Goal: Task Accomplishment & Management: Manage account settings

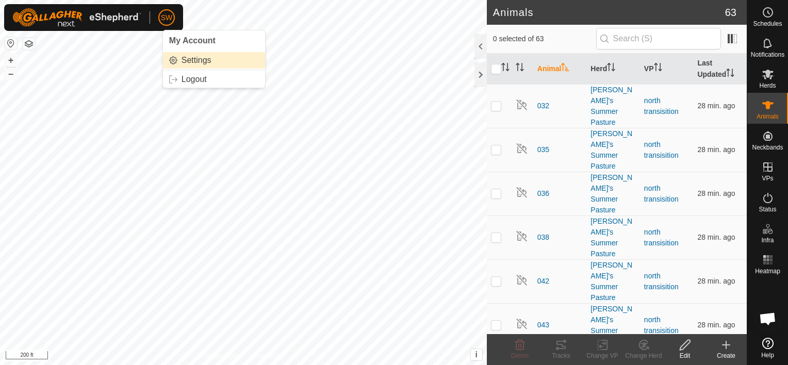
scroll to position [3635, 0]
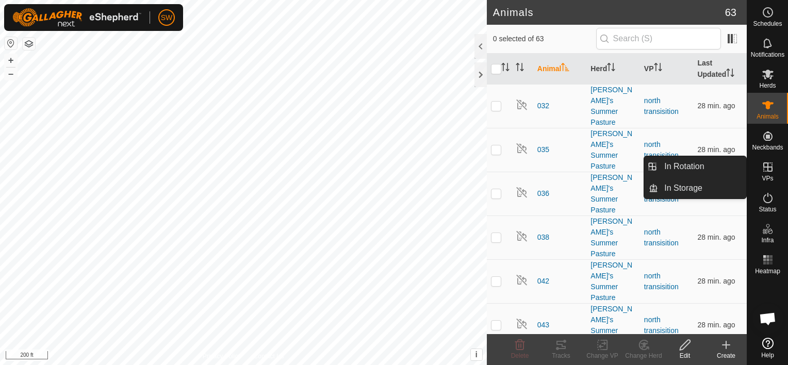
click at [771, 162] on icon at bounding box center [767, 167] width 12 height 12
click at [737, 159] on link "In Rotation" at bounding box center [702, 166] width 88 height 21
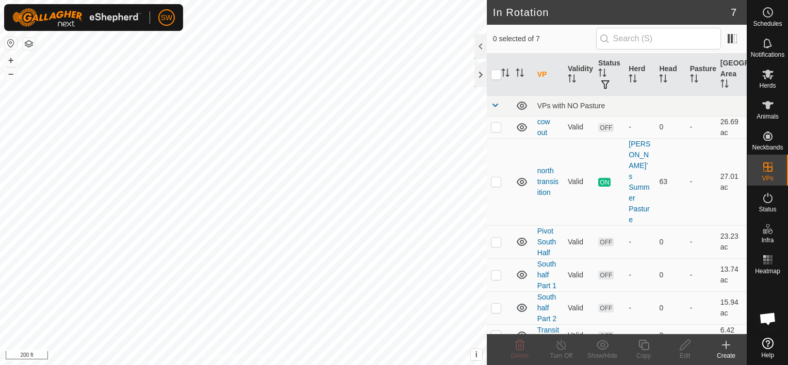
click at [730, 347] on icon at bounding box center [726, 345] width 12 height 12
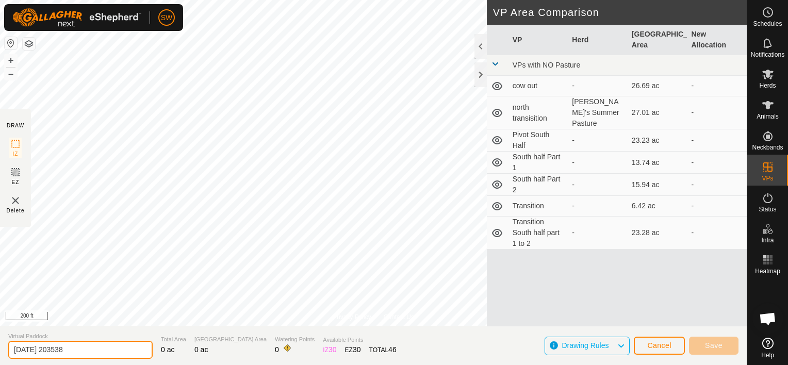
click at [87, 347] on input "[DATE] 203538" at bounding box center [80, 350] width 144 height 18
type input "2"
type input "[PERSON_NAME]"
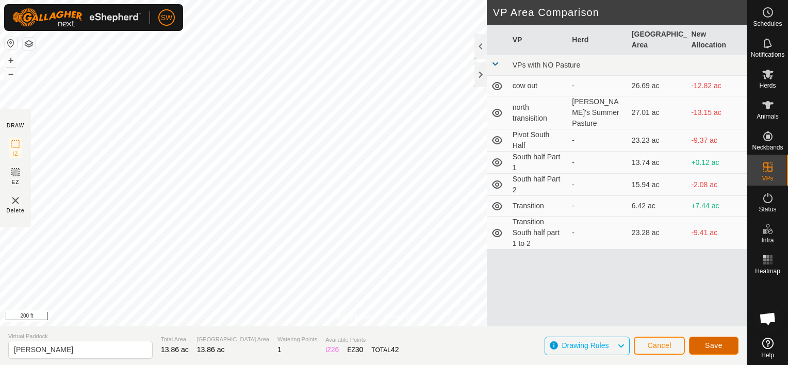
click at [711, 350] on button "Save" at bounding box center [713, 346] width 49 height 18
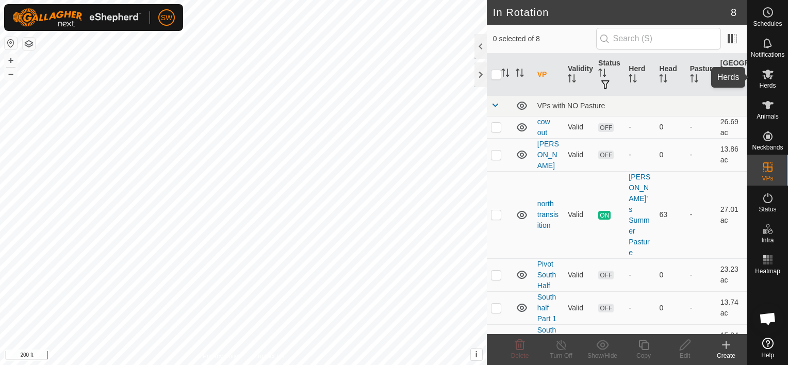
click at [766, 72] on icon at bounding box center [767, 75] width 11 height 10
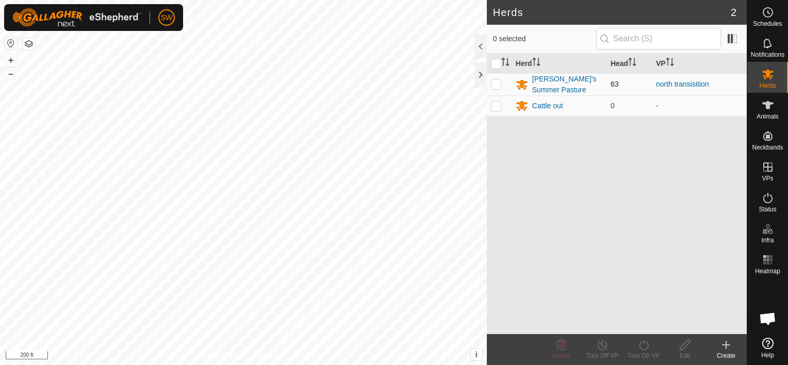
click at [496, 87] on p-checkbox at bounding box center [496, 84] width 10 height 8
checkbox input "true"
click at [544, 91] on div "[PERSON_NAME]'s Summer Pasture" at bounding box center [567, 85] width 70 height 22
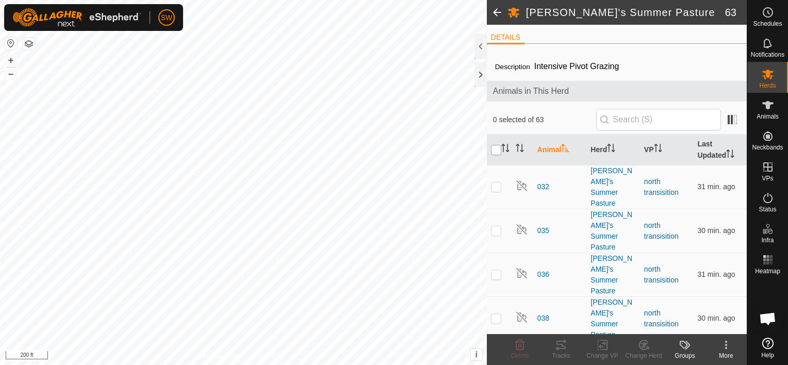
click at [495, 152] on input "checkbox" at bounding box center [496, 150] width 10 height 10
checkbox input "true"
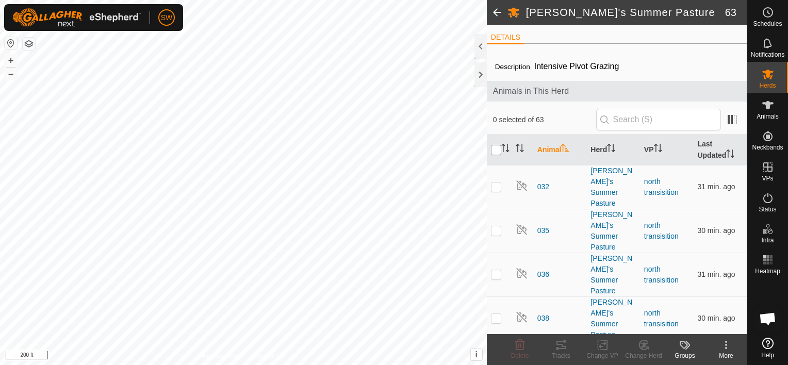
checkbox input "true"
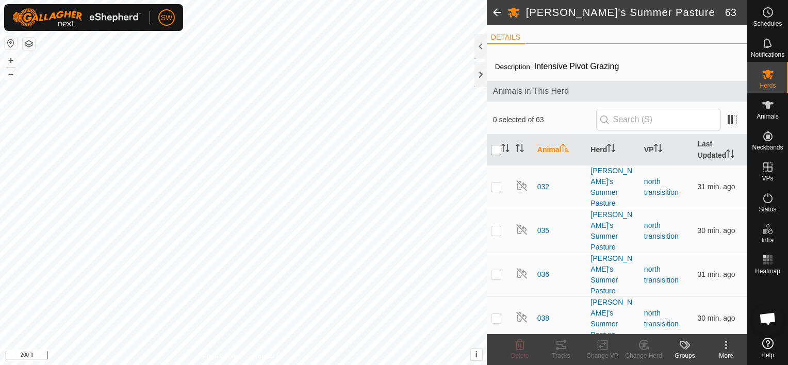
checkbox input "true"
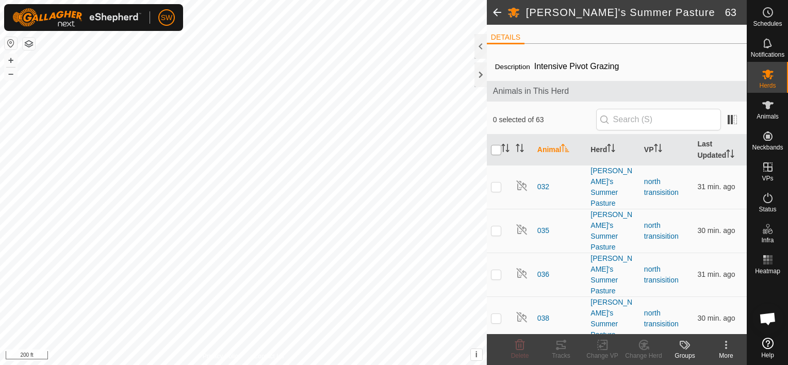
checkbox input "true"
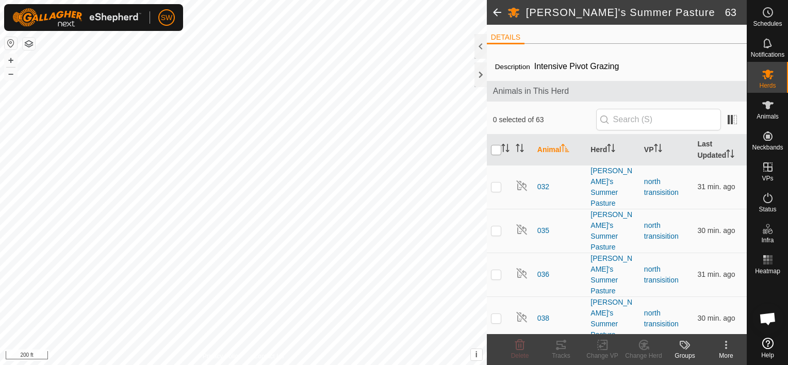
checkbox input "true"
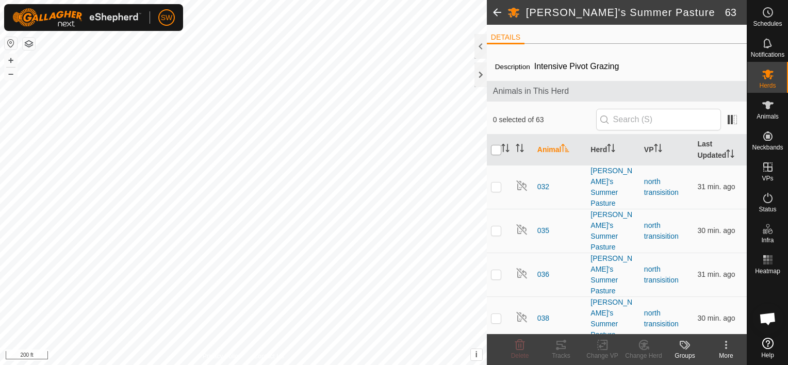
checkbox input "true"
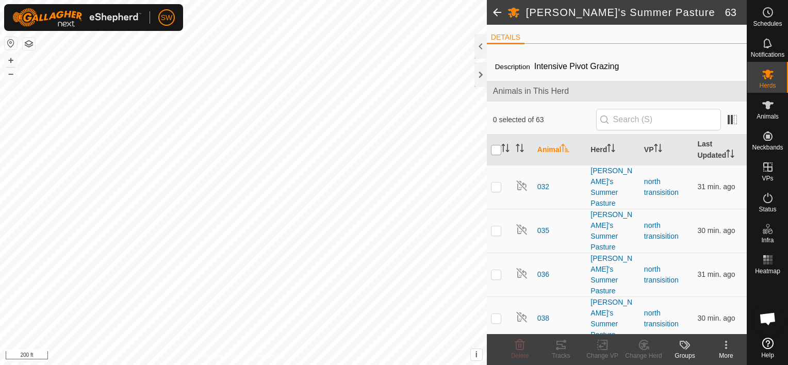
checkbox input "true"
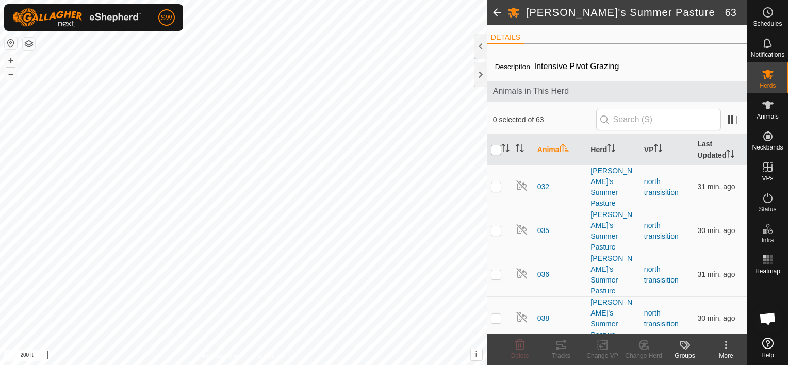
checkbox input "true"
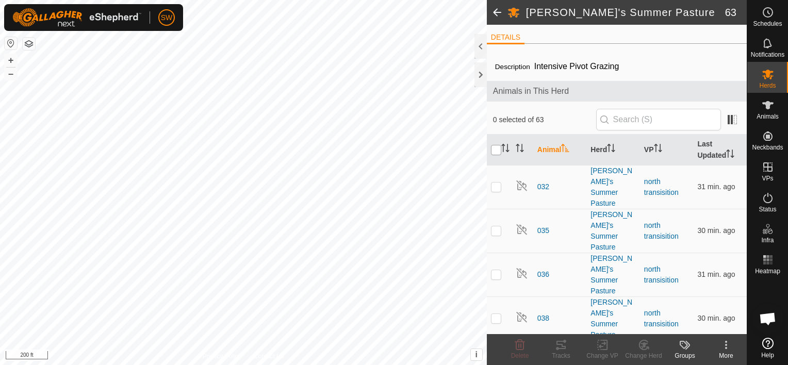
checkbox input "true"
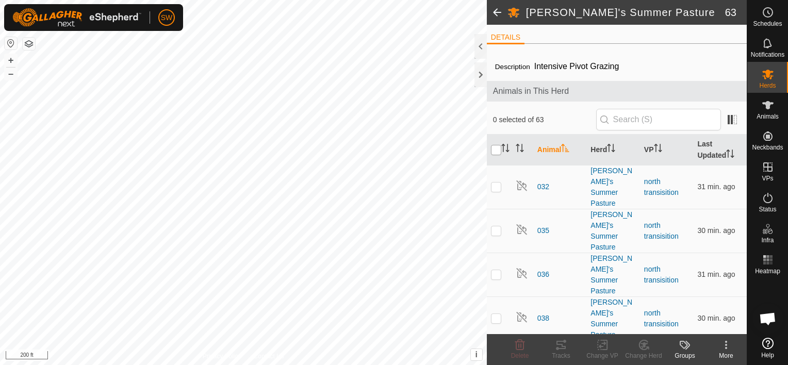
checkbox input "true"
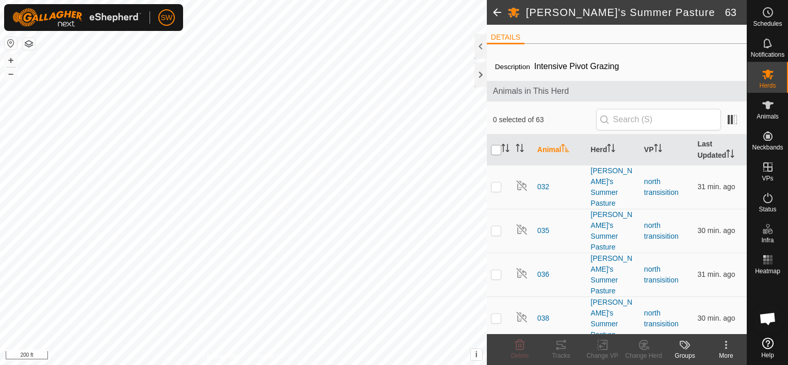
checkbox input "true"
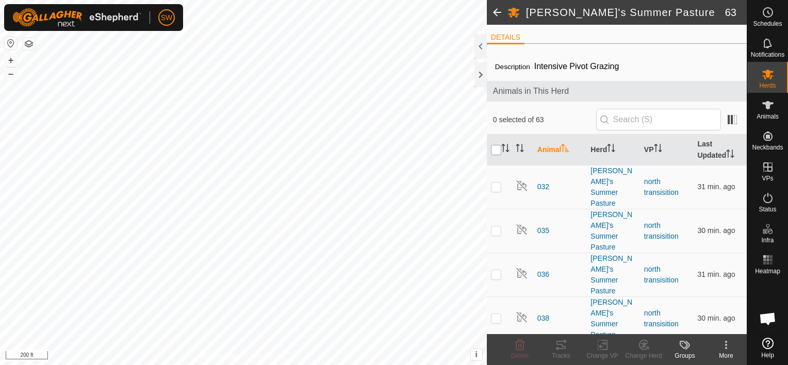
checkbox input "true"
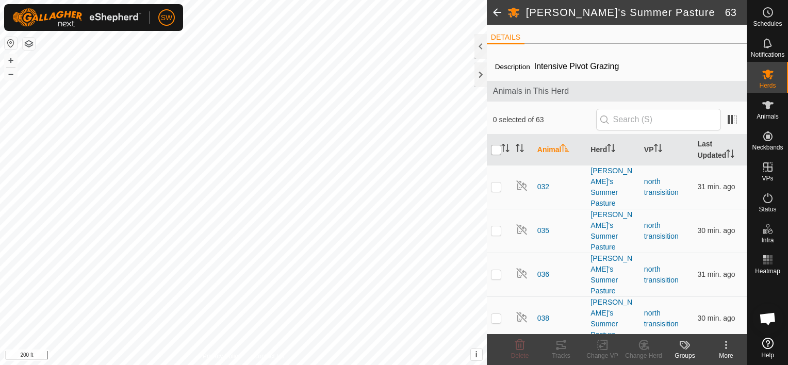
checkbox input "true"
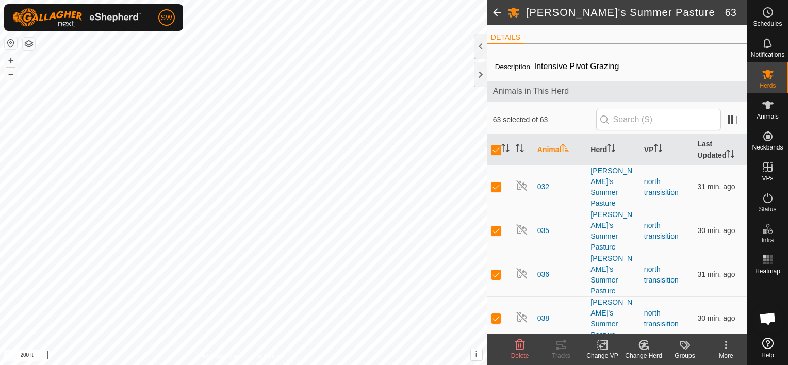
click at [596, 349] on icon at bounding box center [602, 345] width 13 height 12
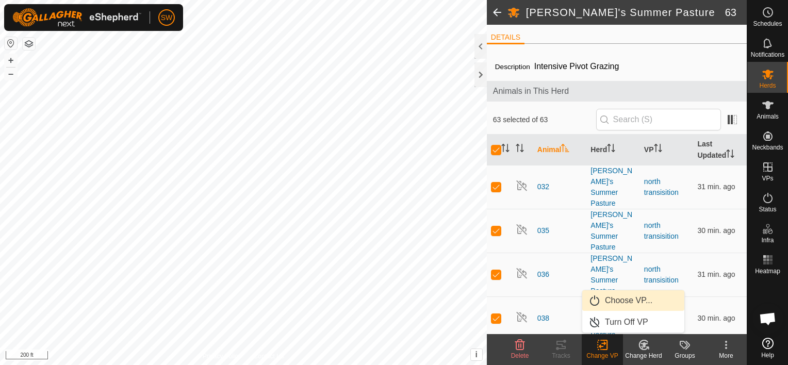
click at [614, 295] on link "Choose VP..." at bounding box center [633, 300] width 102 height 21
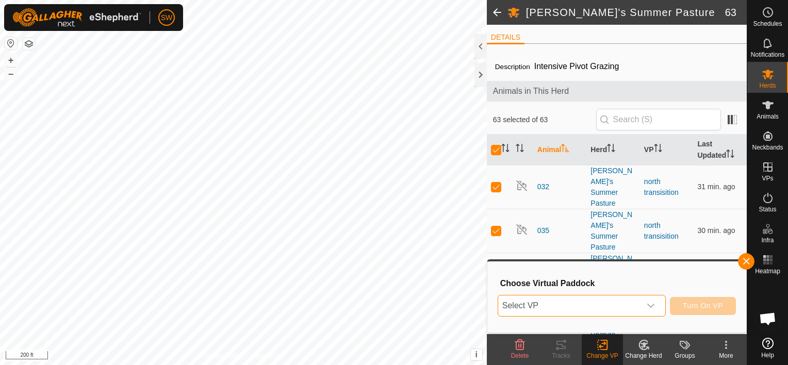
click at [611, 311] on span "Select VP" at bounding box center [569, 305] width 142 height 21
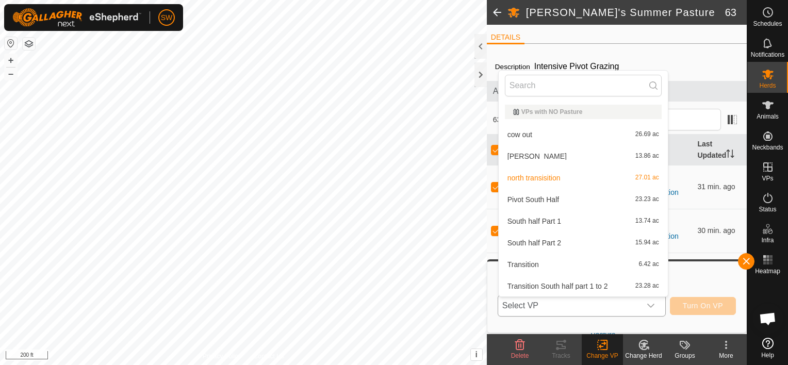
click at [528, 150] on li "Julie'sPasture 13.86 ac" at bounding box center [582, 156] width 169 height 21
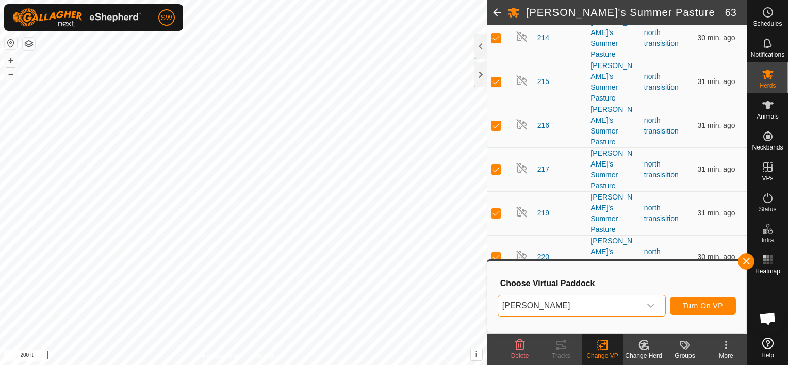
scroll to position [1097, 0]
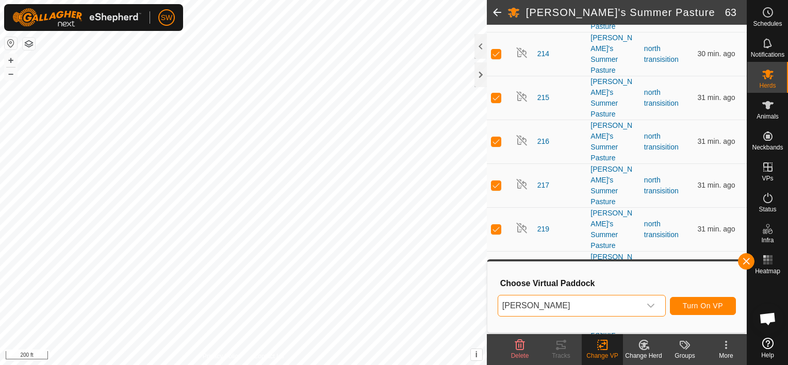
checkbox input "false"
drag, startPoint x: 550, startPoint y: 305, endPoint x: 540, endPoint y: 305, distance: 10.3
click at [540, 305] on span "Select VP" at bounding box center [569, 305] width 142 height 21
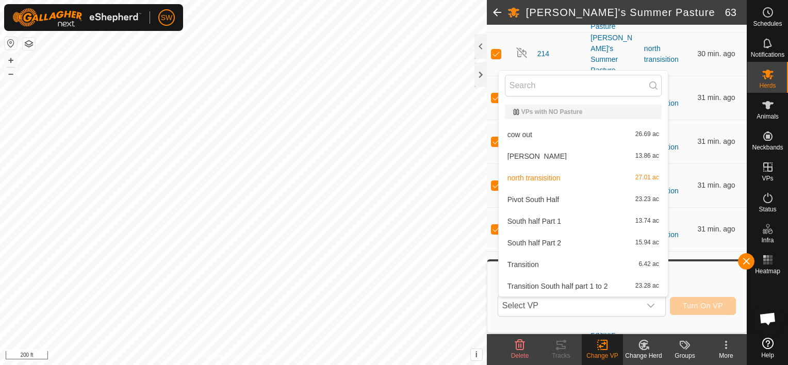
click at [524, 159] on li "Julie'sPasture 13.86 ac" at bounding box center [582, 156] width 169 height 21
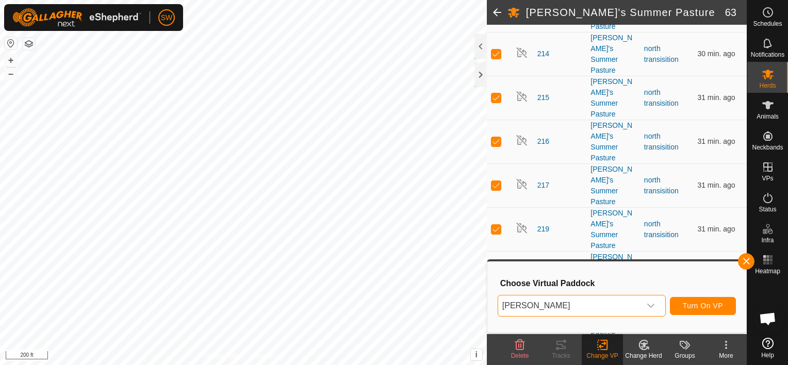
click at [598, 312] on span "Julie'sPasture" at bounding box center [569, 305] width 142 height 21
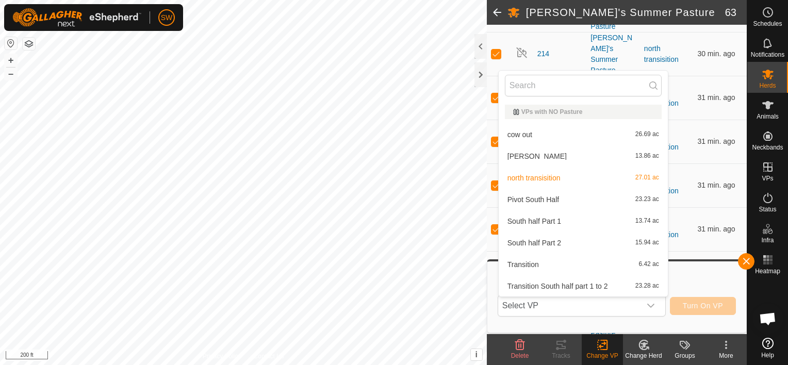
click at [522, 109] on div "VPs with NO Pasture" at bounding box center [583, 112] width 140 height 6
click at [528, 109] on div "VPs with NO Pasture" at bounding box center [583, 112] width 140 height 6
drag, startPoint x: 492, startPoint y: 192, endPoint x: 492, endPoint y: 222, distance: 30.4
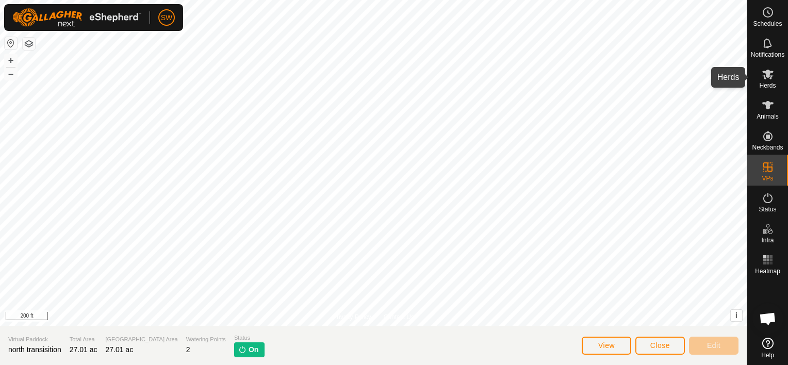
click at [765, 77] on icon at bounding box center [767, 74] width 12 height 12
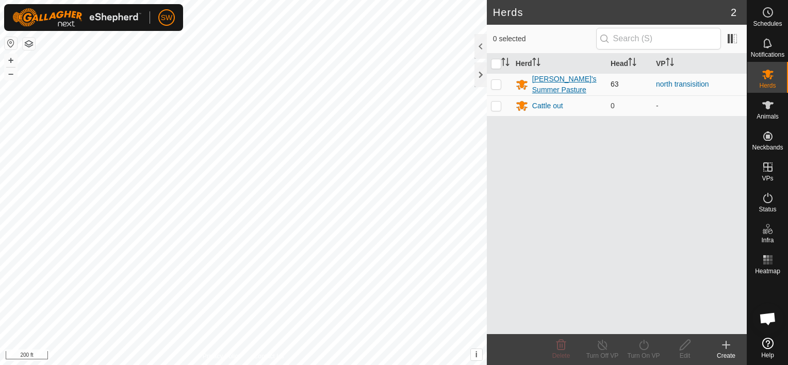
click at [548, 89] on div "[PERSON_NAME]'s Summer Pasture" at bounding box center [567, 85] width 70 height 22
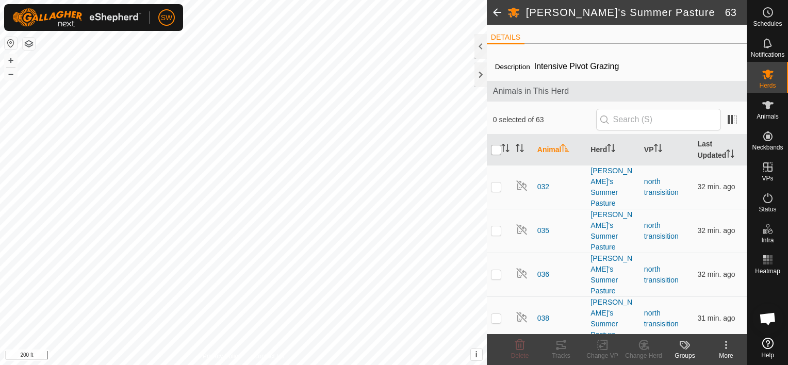
click at [492, 146] on input "checkbox" at bounding box center [496, 150] width 10 height 10
checkbox input "true"
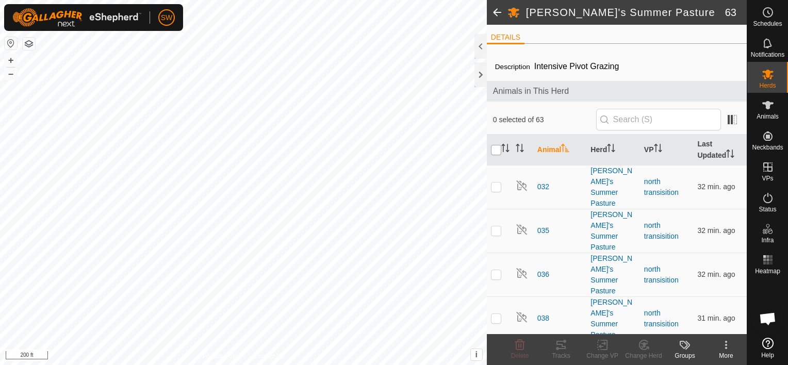
checkbox input "true"
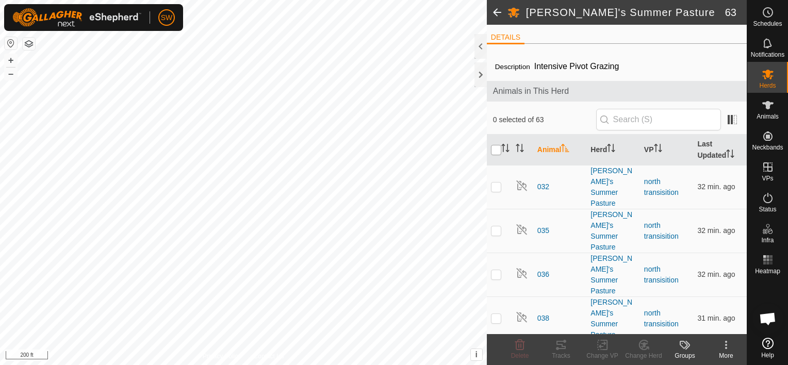
checkbox input "true"
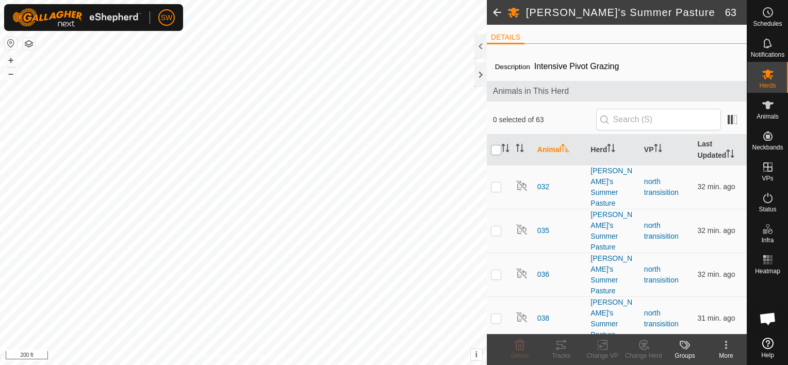
checkbox input "true"
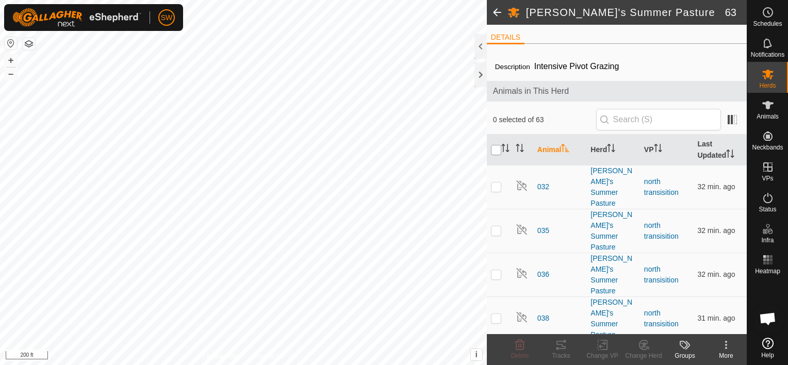
checkbox input "true"
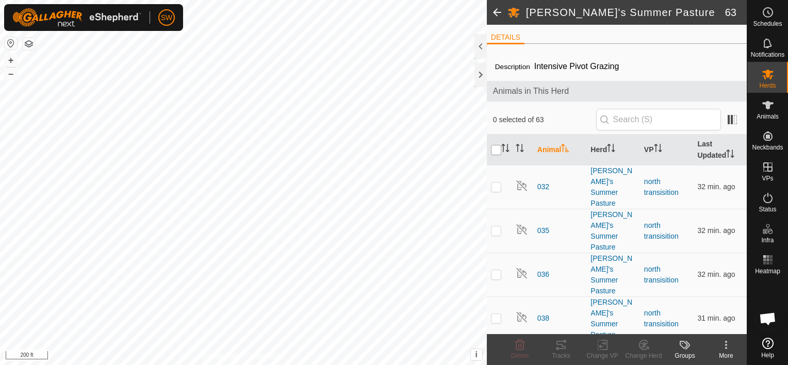
checkbox input "true"
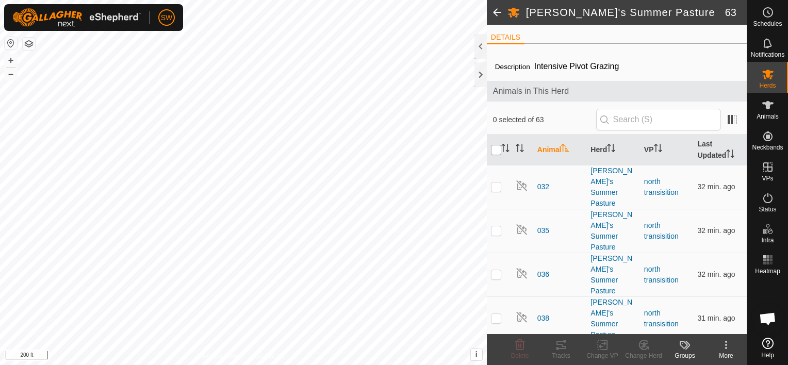
checkbox input "true"
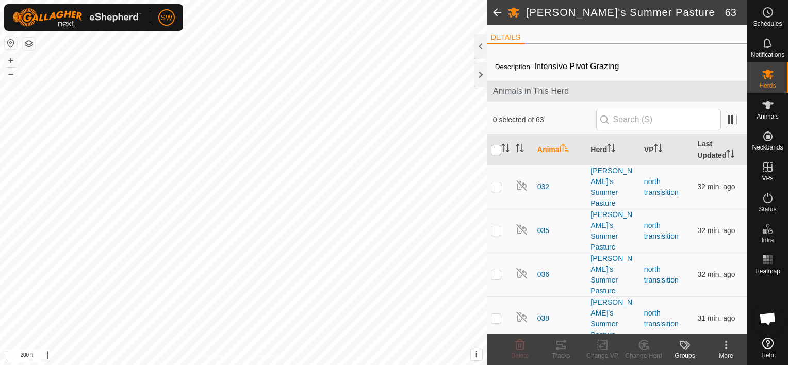
checkbox input "true"
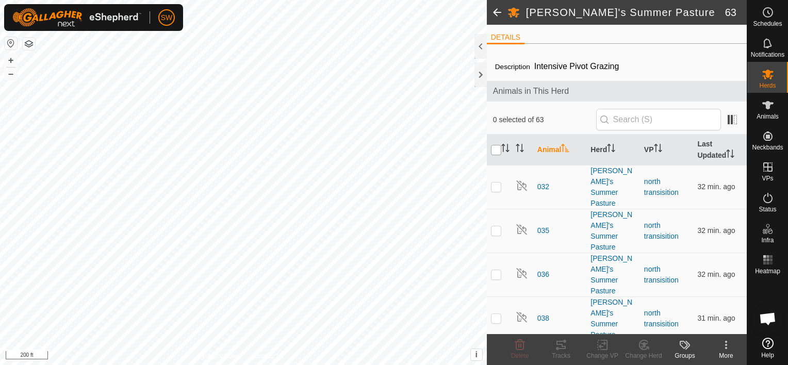
checkbox input "true"
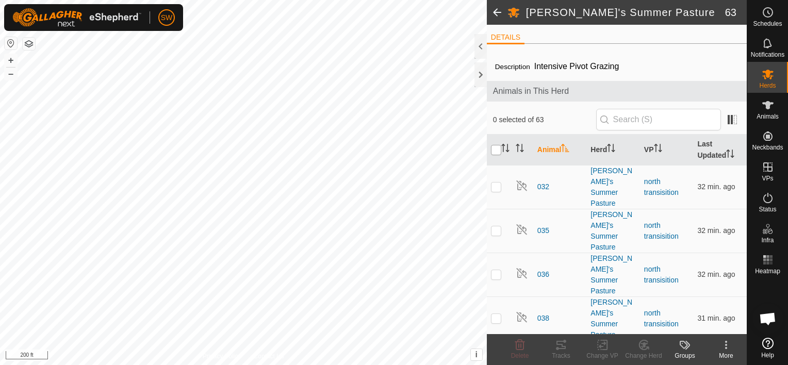
checkbox input "true"
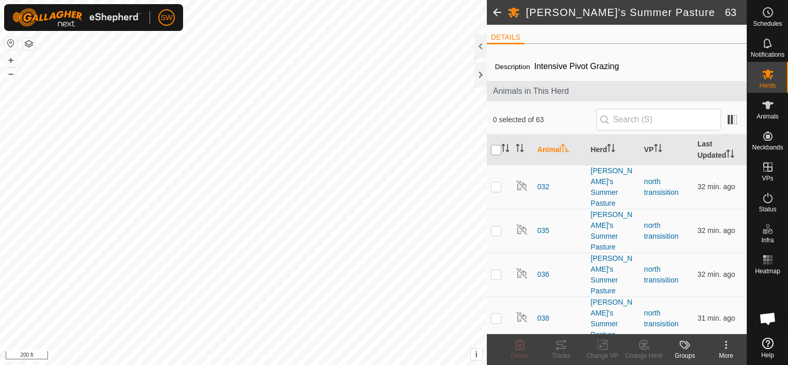
checkbox input "true"
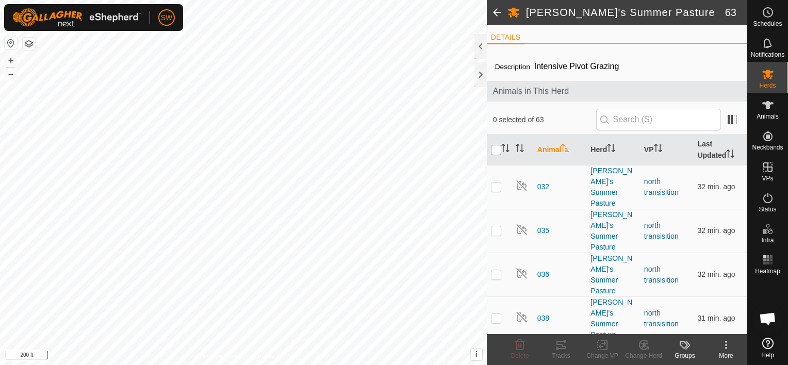
checkbox input "true"
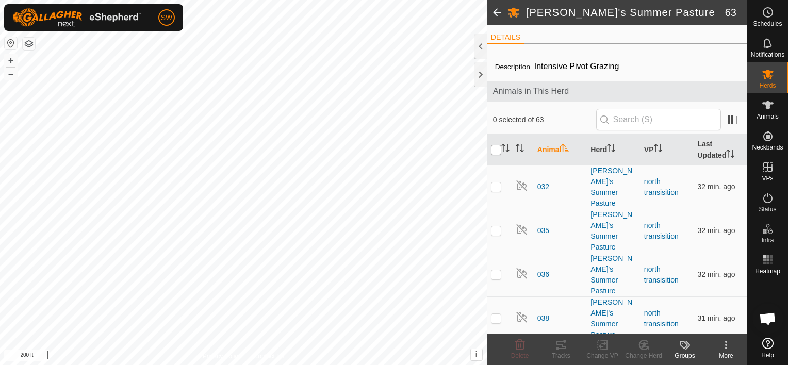
checkbox input "true"
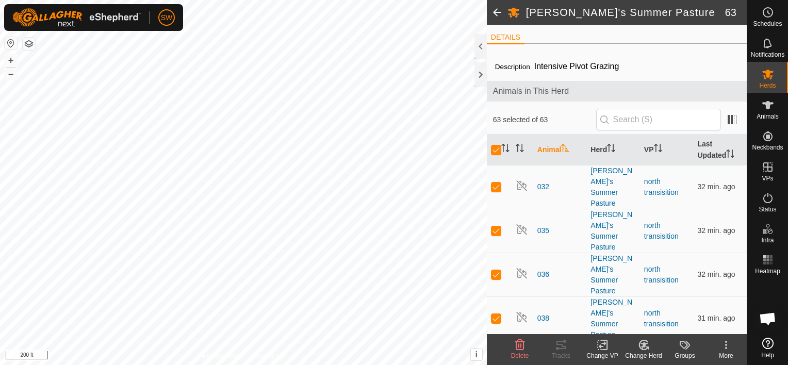
click at [607, 345] on icon at bounding box center [602, 345] width 13 height 12
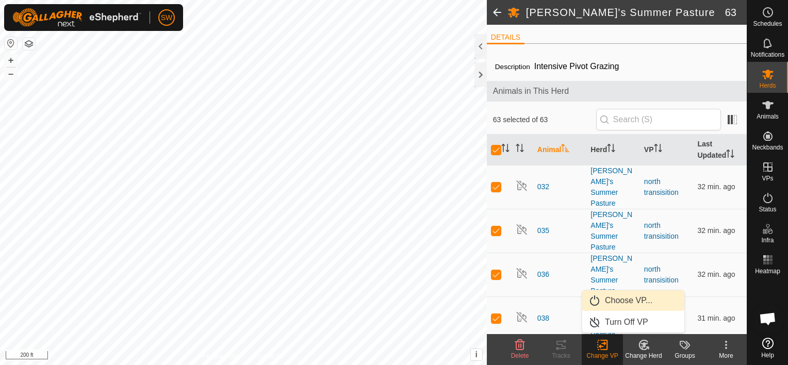
click at [618, 303] on link "Choose VP..." at bounding box center [633, 300] width 102 height 21
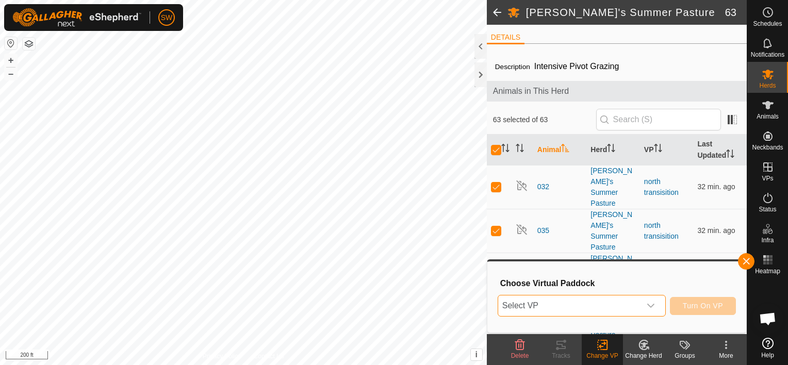
click at [618, 303] on span "Select VP" at bounding box center [569, 305] width 142 height 21
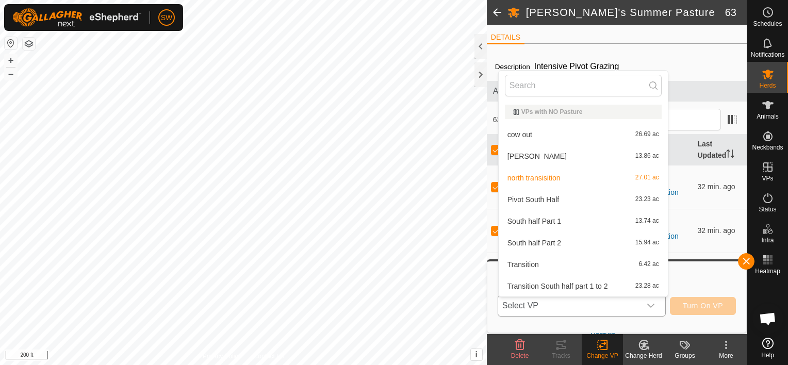
click at [571, 158] on li "Julie'sPasture 13.86 ac" at bounding box center [582, 156] width 169 height 21
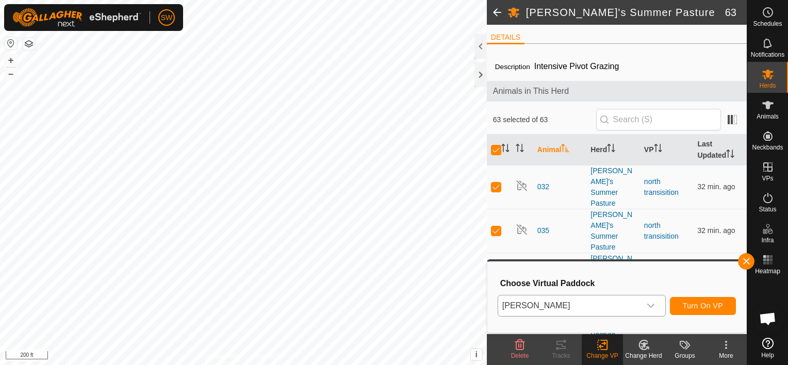
click at [682, 296] on div "Julie'sPasture Turn On VP" at bounding box center [616, 305] width 238 height 25
click at [687, 299] on button "Turn On VP" at bounding box center [703, 306] width 66 height 18
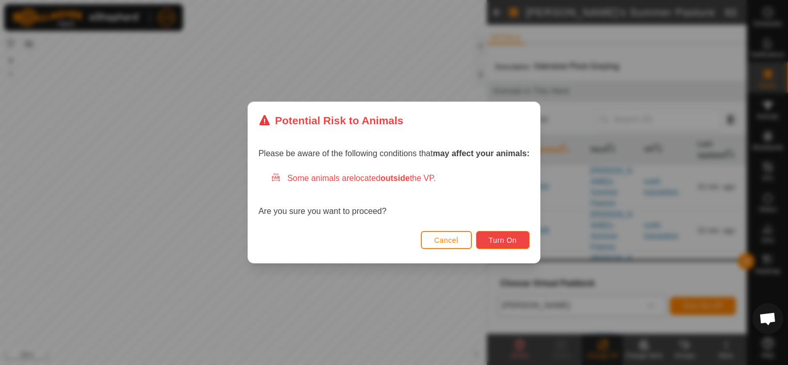
click at [496, 241] on span "Turn On" at bounding box center [503, 240] width 28 height 8
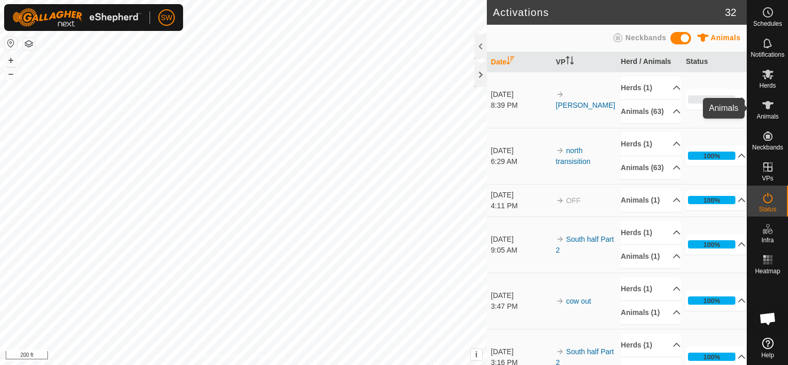
click at [771, 106] on icon at bounding box center [767, 105] width 12 height 12
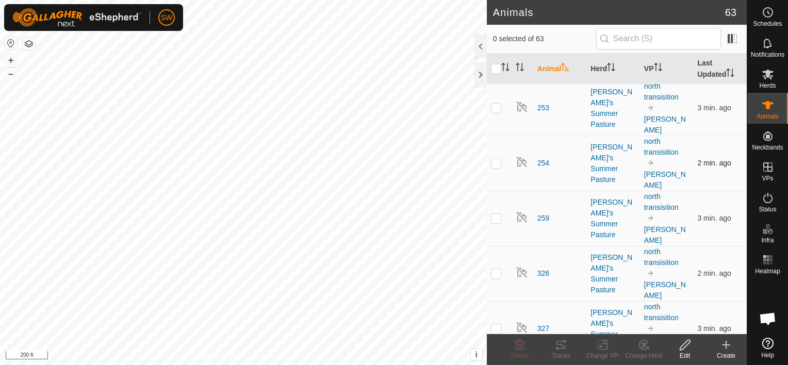
scroll to position [1769, 0]
click at [545, 212] on span "259" at bounding box center [543, 217] width 12 height 11
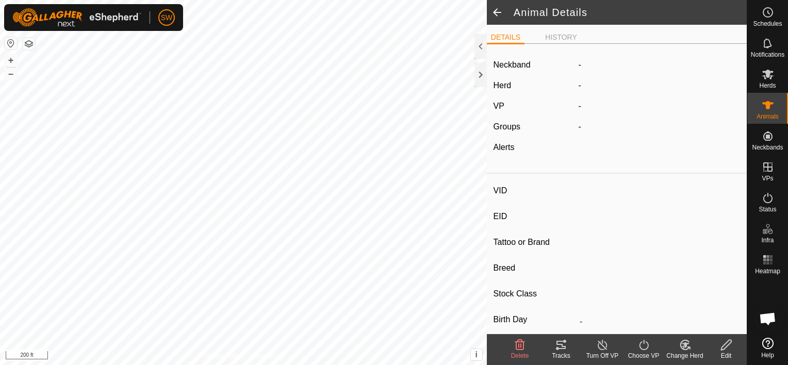
type input "259"
type input "-"
type input "Black Baldy"
type input "-"
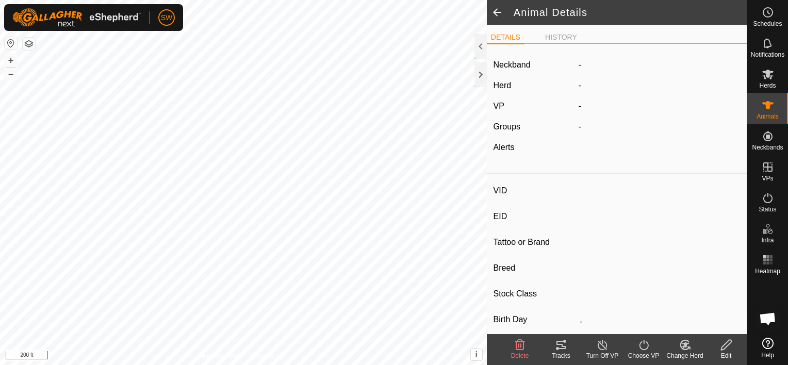
type input "0 kg"
type input "-"
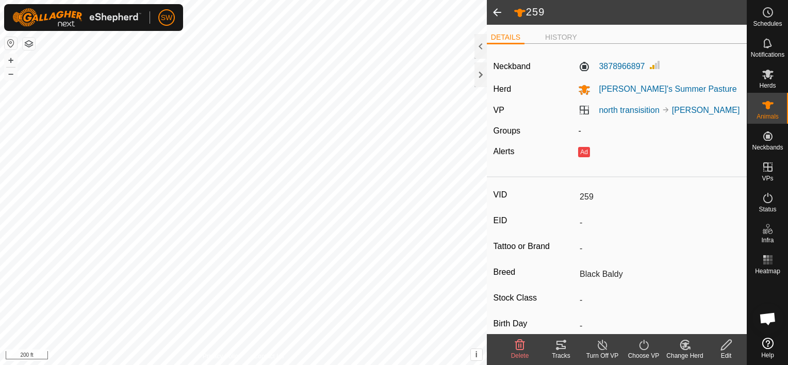
click at [604, 342] on icon at bounding box center [601, 345] width 9 height 10
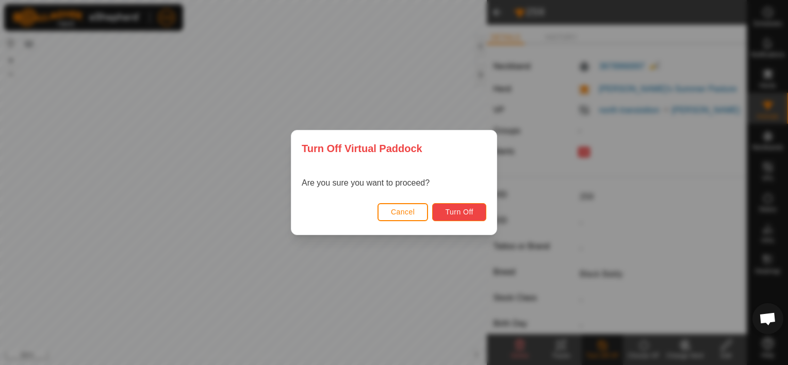
click at [450, 219] on button "Turn Off" at bounding box center [459, 212] width 54 height 18
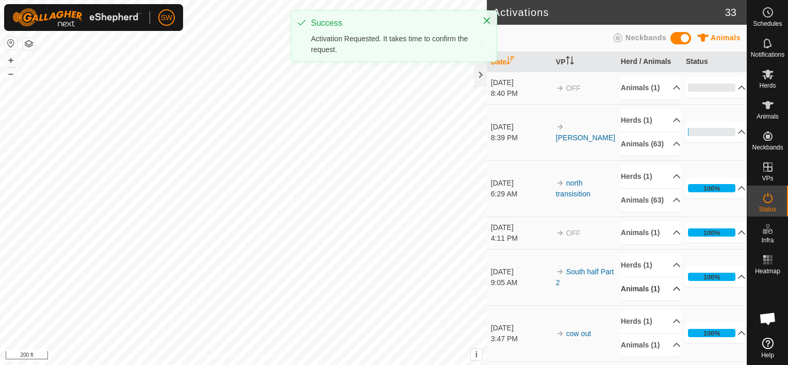
click at [666, 315] on div "Activations 33 Animals Neckbands Date VP Herd / Animals Status Sep 11, 2025 8:4…" at bounding box center [373, 182] width 746 height 365
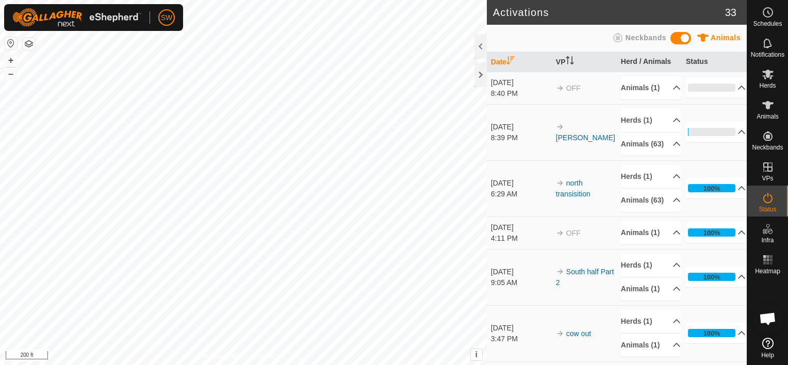
click at [109, 25] on div "SW Schedules Notifications Herds Animals Neckbands VPs Status Infra Heatmap Hel…" at bounding box center [394, 182] width 788 height 365
